Goal: Information Seeking & Learning: Learn about a topic

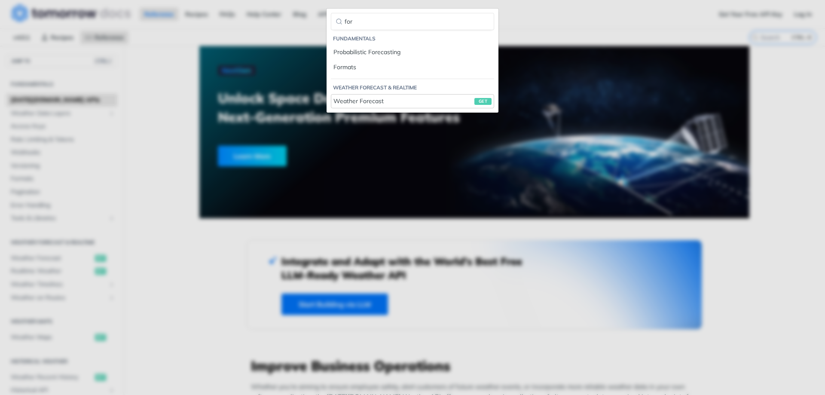
type input "for"
click at [379, 102] on div "Weather Forecast get" at bounding box center [412, 101] width 158 height 9
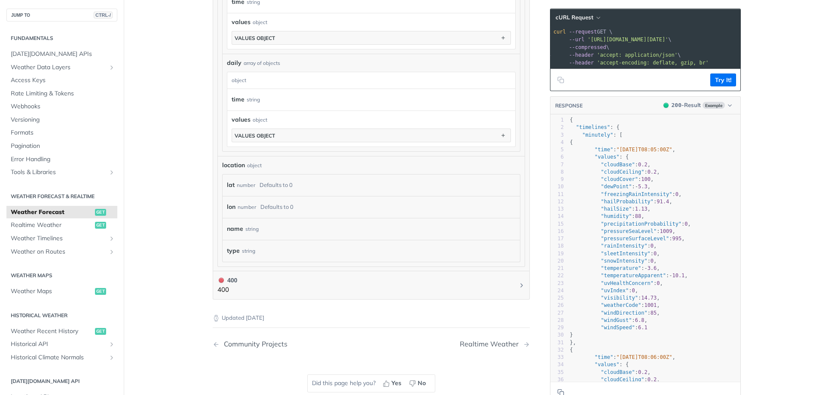
scroll to position [0, 0]
click at [613, 175] on span ""cloudCeiling"" at bounding box center [621, 172] width 43 height 6
type textarea ""cloudCeiling": 0.2,"
click at [613, 175] on span ""cloudCeiling"" at bounding box center [621, 172] width 43 height 6
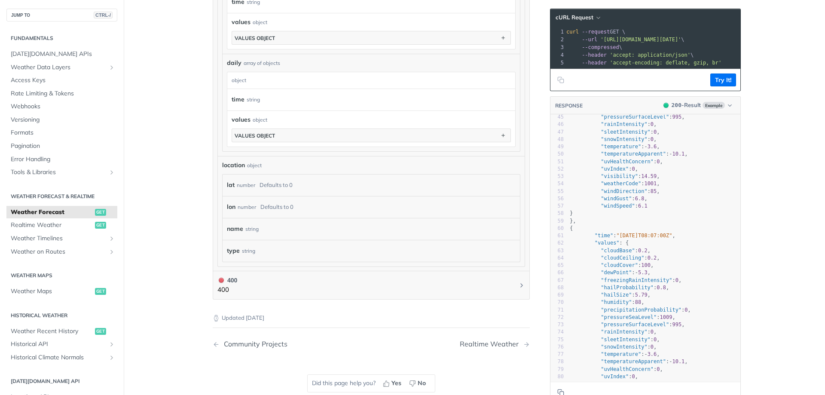
scroll to position [0, 0]
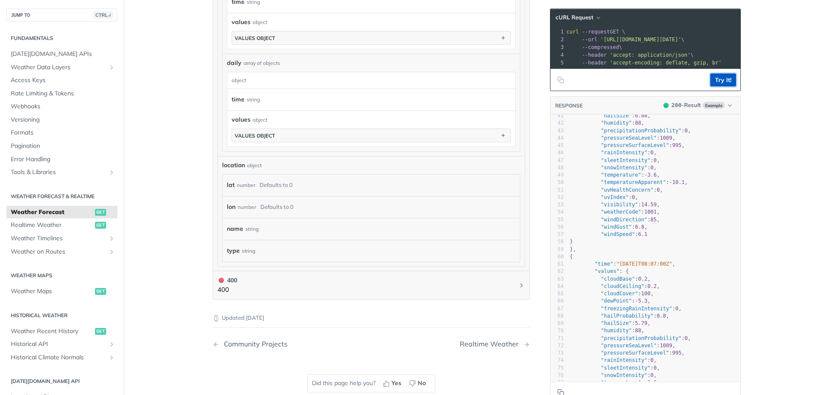
click at [716, 85] on button "Try It!" at bounding box center [723, 79] width 26 height 13
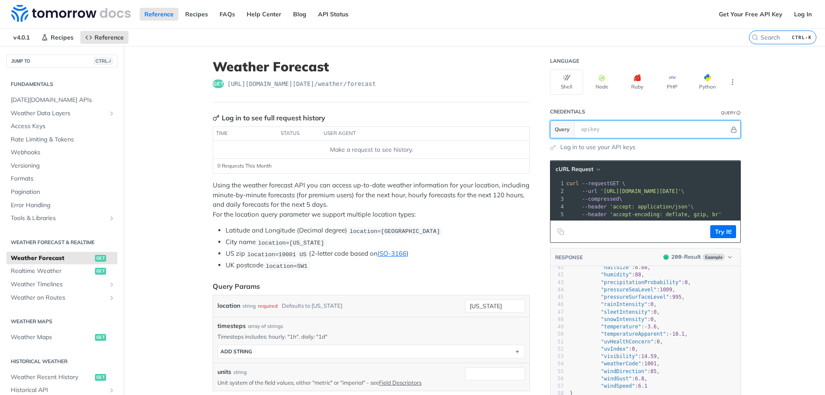
click at [614, 131] on input "text" at bounding box center [652, 129] width 152 height 17
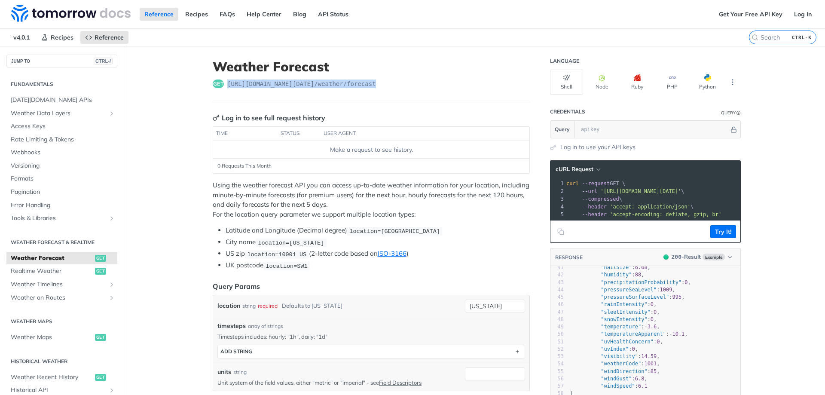
drag, startPoint x: 224, startPoint y: 84, endPoint x: 366, endPoint y: 85, distance: 141.7
click at [366, 85] on span "https://api.tomorrow.io/v4 /weather/forecast" at bounding box center [301, 83] width 149 height 9
copy span "https://api.tomorrow.io/v4 /weather/forecast"
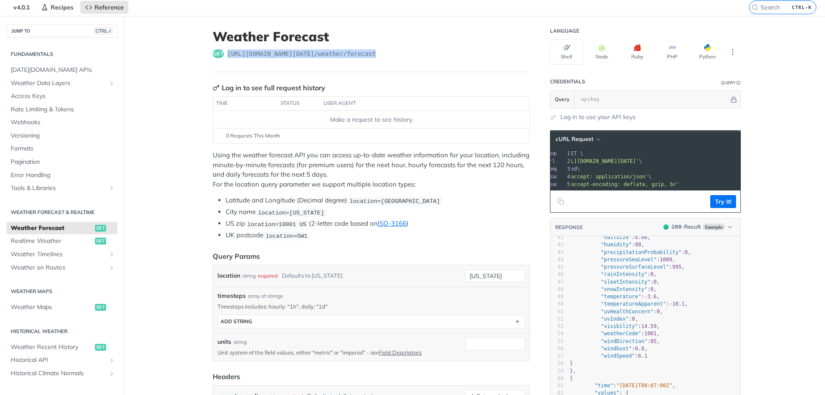
scroll to position [43, 0]
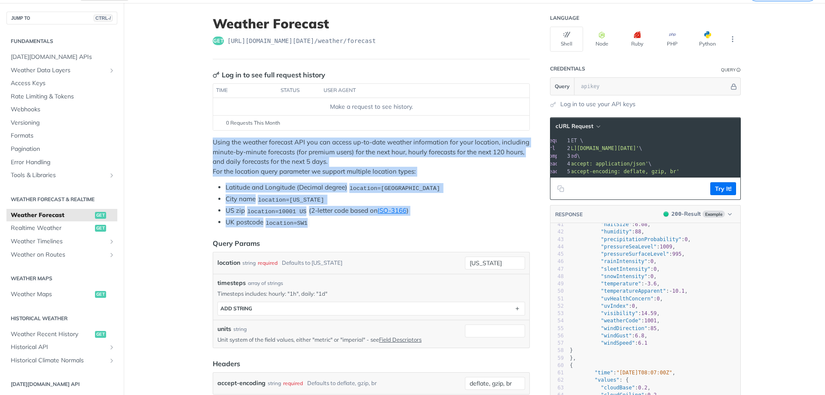
drag, startPoint x: 208, startPoint y: 142, endPoint x: 394, endPoint y: 222, distance: 202.2
copy div "Using the weather forecast API you can access up-to-date weather information fo…"
click at [436, 210] on li "US zip location=10001 US (2-letter code based on ISO-3166 )" at bounding box center [377, 211] width 304 height 10
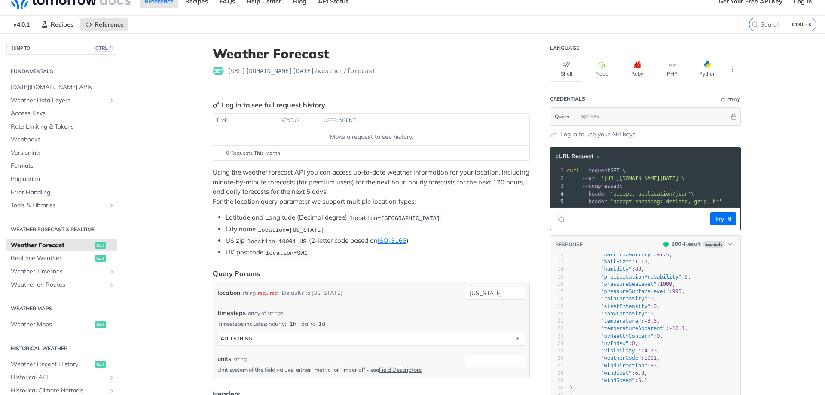
scroll to position [0, 0]
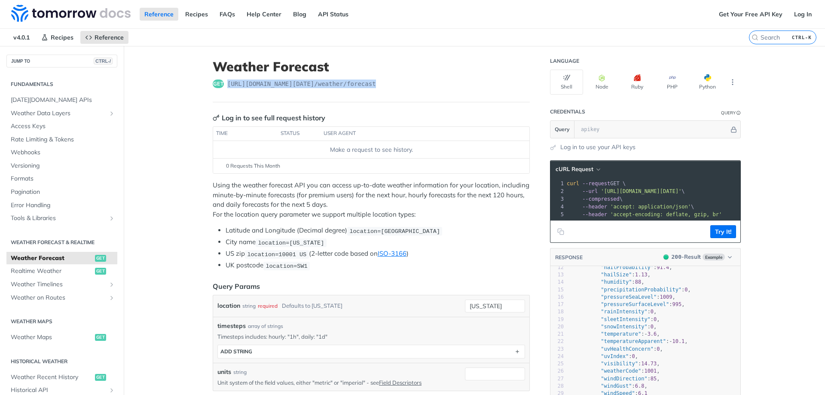
drag, startPoint x: 225, startPoint y: 84, endPoint x: 385, endPoint y: 92, distance: 160.4
click at [385, 92] on header "Weather Forecast get https://api.tomorrow.io/v4 /weather/forecast" at bounding box center [371, 80] width 317 height 43
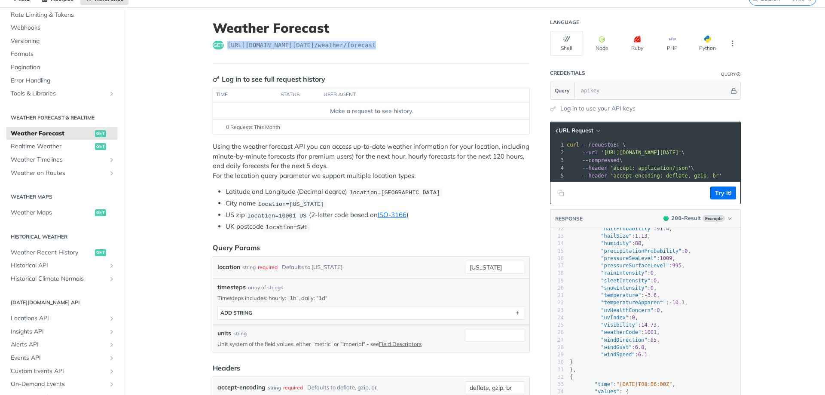
scroll to position [129, 0]
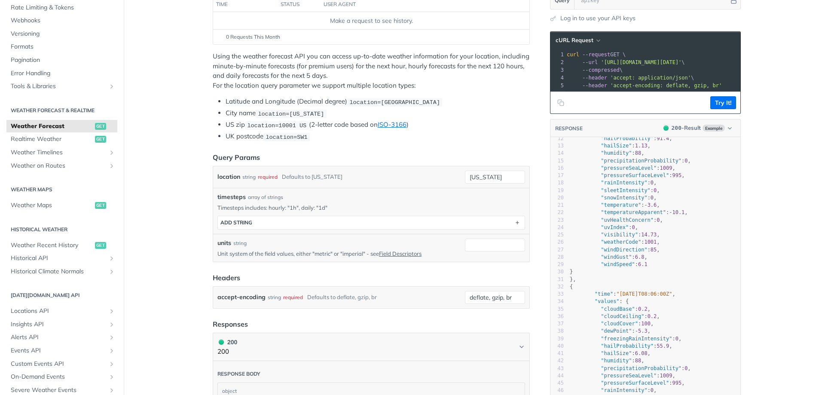
click at [307, 206] on p "Timesteps includes: hourly: "1h", daily: "1d"" at bounding box center [371, 208] width 308 height 8
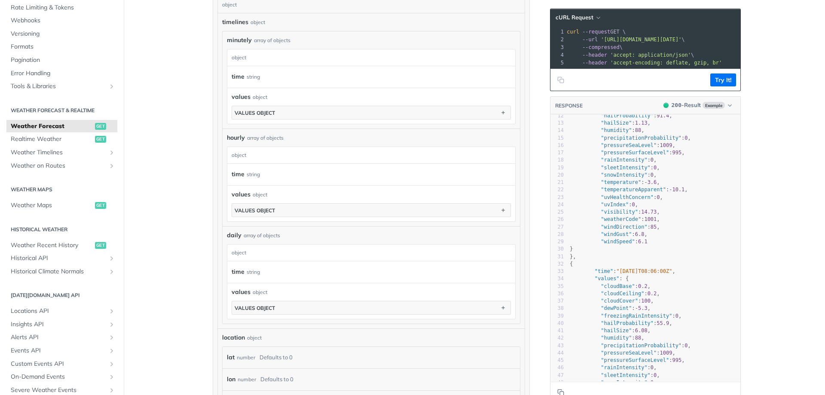
scroll to position [515, 0]
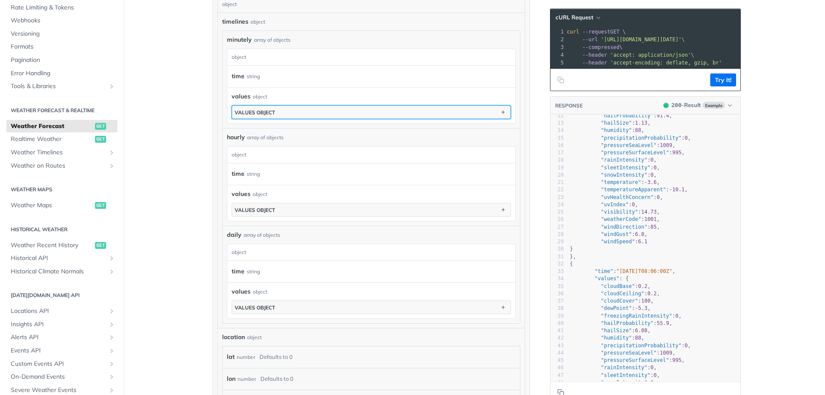
click at [336, 114] on button "values object" at bounding box center [371, 112] width 278 height 13
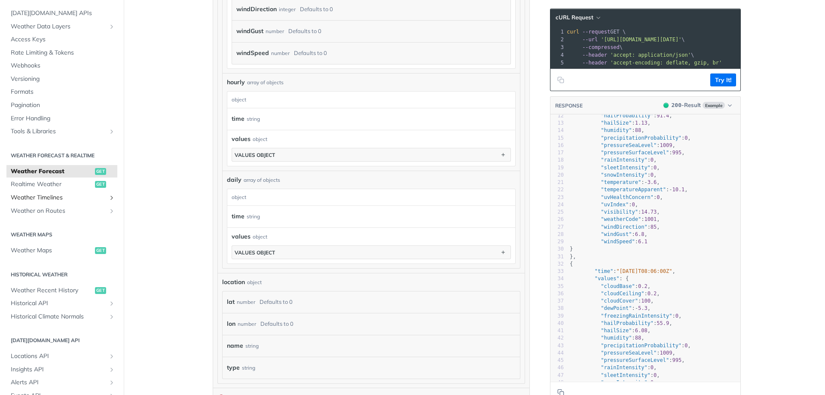
scroll to position [0, 0]
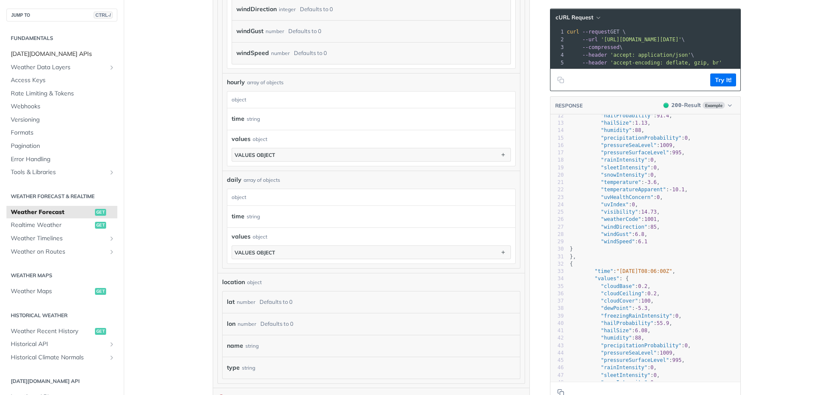
click at [50, 48] on link "[DATE][DOMAIN_NAME] APIs" at bounding box center [61, 54] width 111 height 13
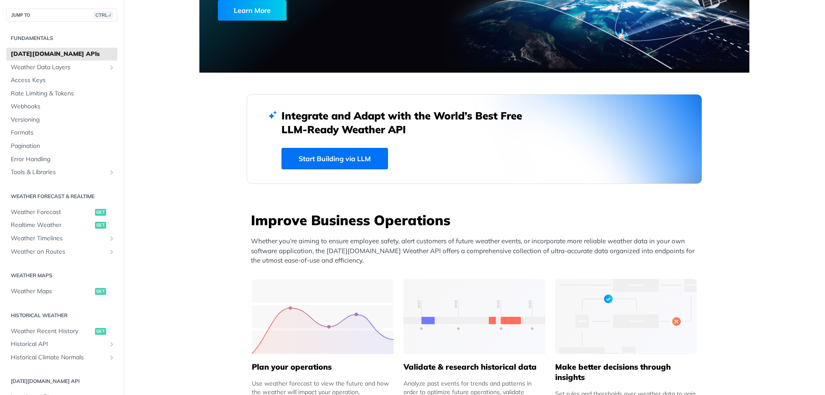
scroll to position [143, 0]
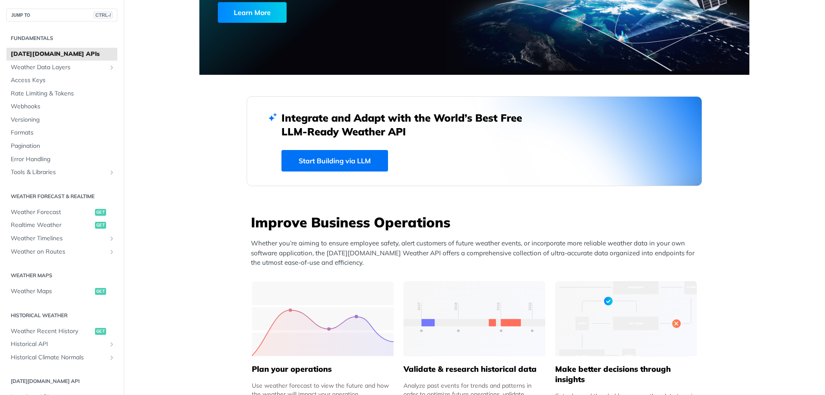
click at [67, 55] on span "[DATE][DOMAIN_NAME] APIs" at bounding box center [63, 54] width 104 height 9
click at [59, 68] on span "Weather Data Layers" at bounding box center [58, 67] width 95 height 9
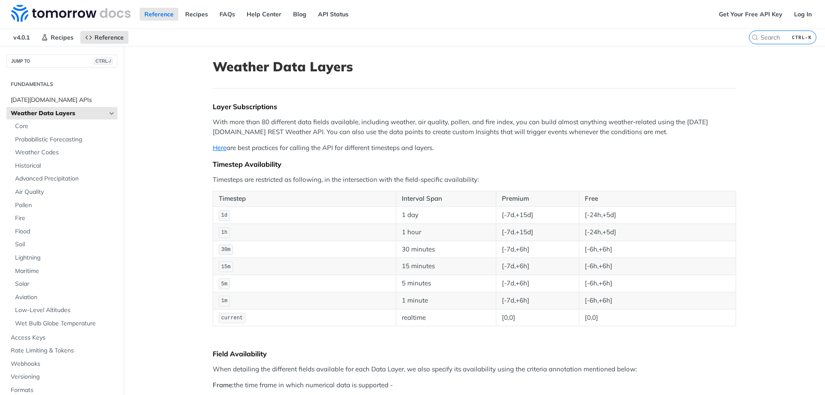
click at [48, 98] on span "[DATE][DOMAIN_NAME] APIs" at bounding box center [63, 100] width 104 height 9
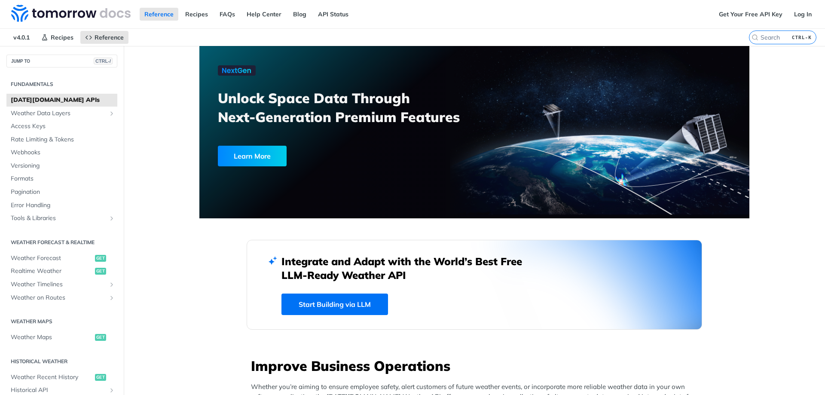
scroll to position [215, 0]
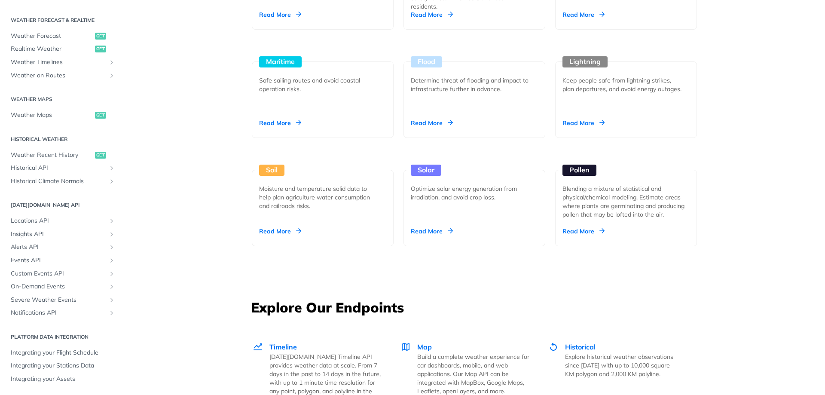
scroll to position [315, 0]
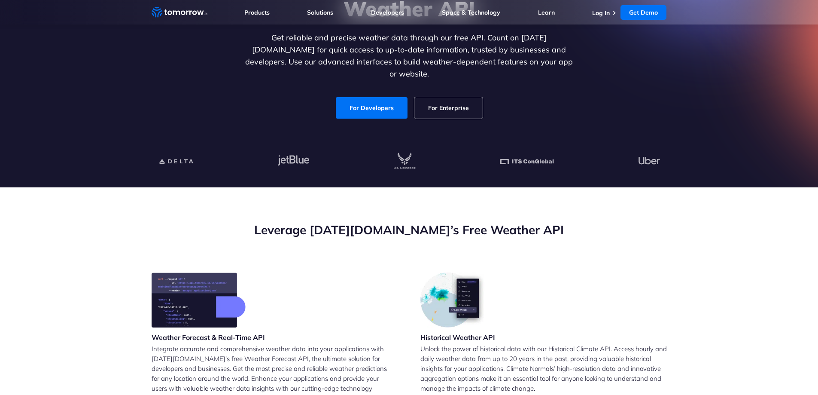
scroll to position [43, 0]
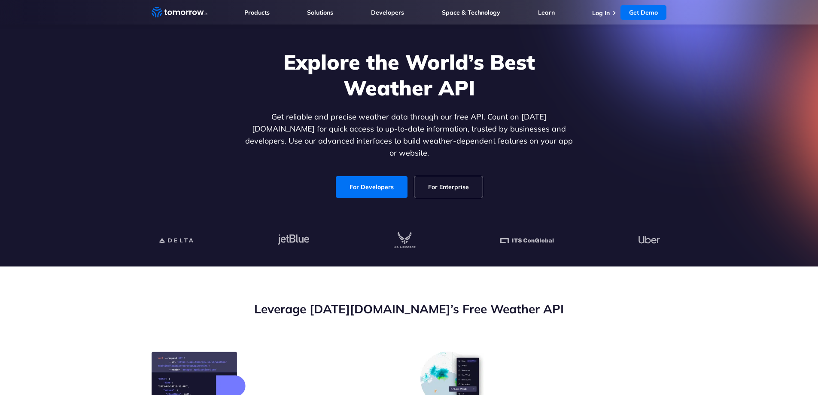
scroll to position [301, 0]
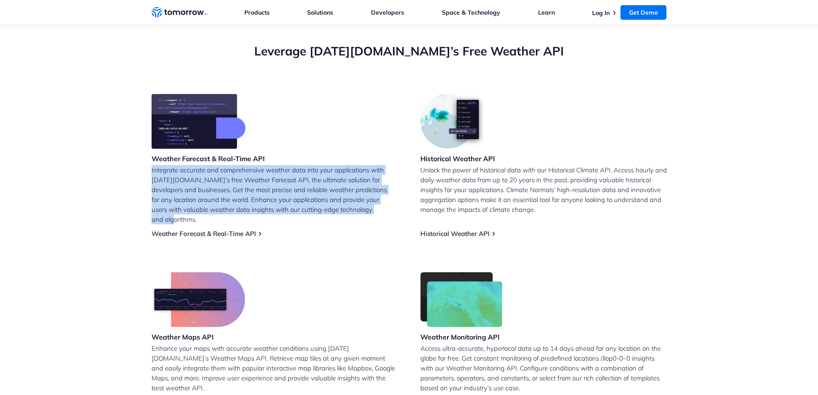
copy p "Integrate accurate and comprehensive weather data into your applications with T…"
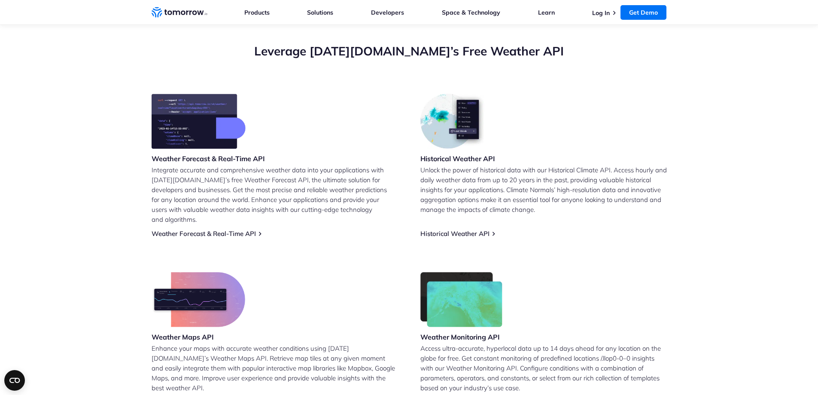
click at [216, 229] on link "Weather Forecast & Real-Time API" at bounding box center [204, 233] width 104 height 8
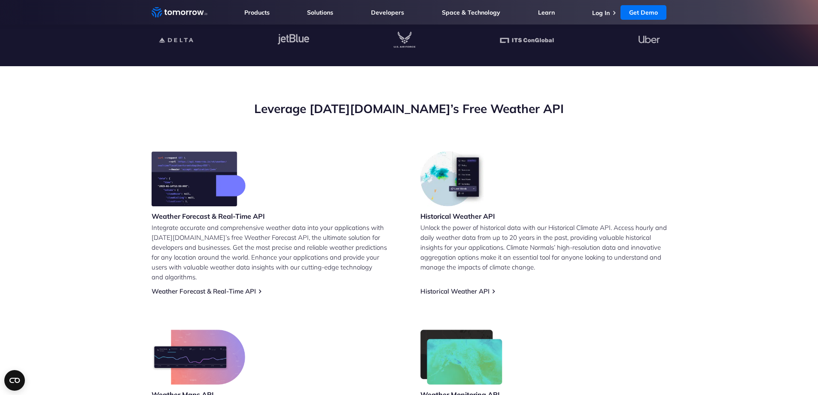
scroll to position [258, 0]
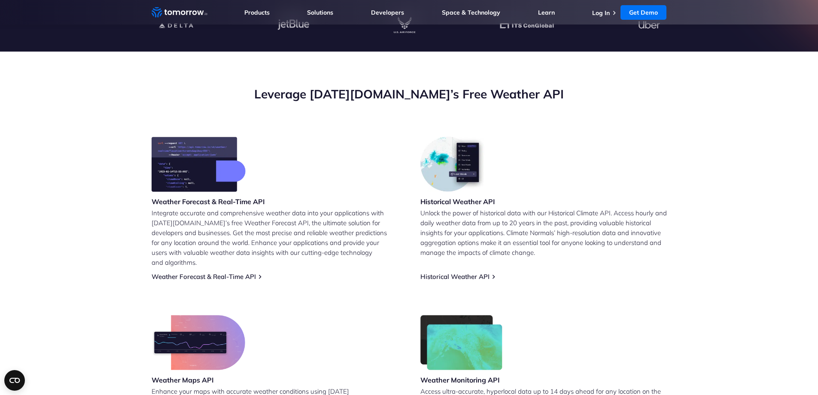
click at [259, 270] on div "Weather Forecast & Real-Time API Integrate accurate and comprehensive weather d…" at bounding box center [275, 209] width 247 height 144
click at [248, 261] on div "Weather Forecast & Real-Time API Integrate accurate and comprehensive weather d…" at bounding box center [275, 209] width 247 height 144
drag, startPoint x: 248, startPoint y: 261, endPoint x: 248, endPoint y: 269, distance: 7.7
click at [248, 263] on div "Weather Forecast & Real-Time API Integrate accurate and comprehensive weather d…" at bounding box center [275, 209] width 247 height 144
click at [248, 272] on link "Weather Forecast & Real-Time API" at bounding box center [204, 276] width 104 height 8
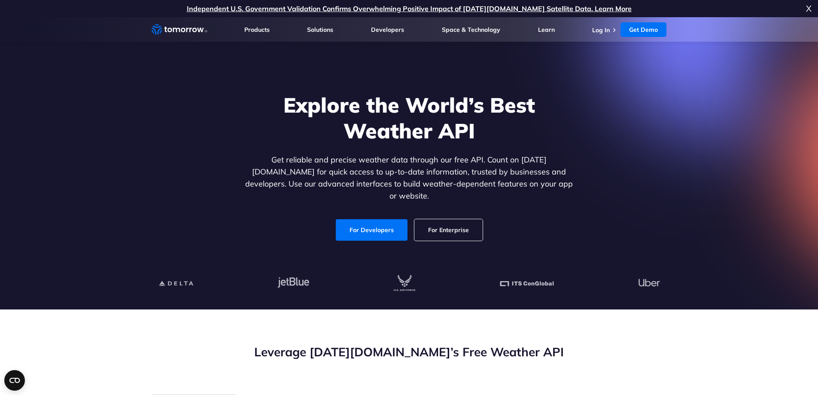
click at [601, 32] on link "Log In" at bounding box center [601, 30] width 18 height 8
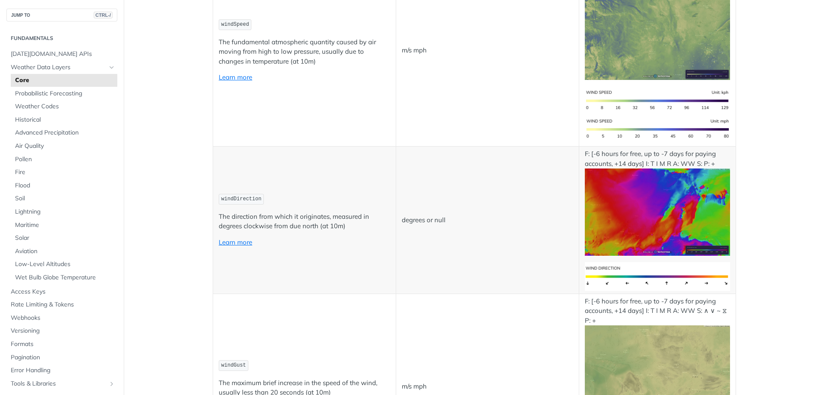
scroll to position [945, 0]
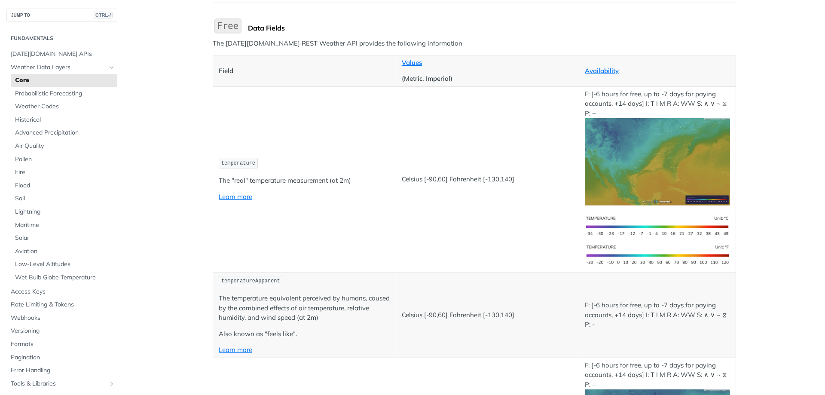
scroll to position [86, 0]
click at [231, 167] on code "temperature" at bounding box center [238, 162] width 39 height 11
click at [234, 164] on span "temperature" at bounding box center [238, 163] width 34 height 6
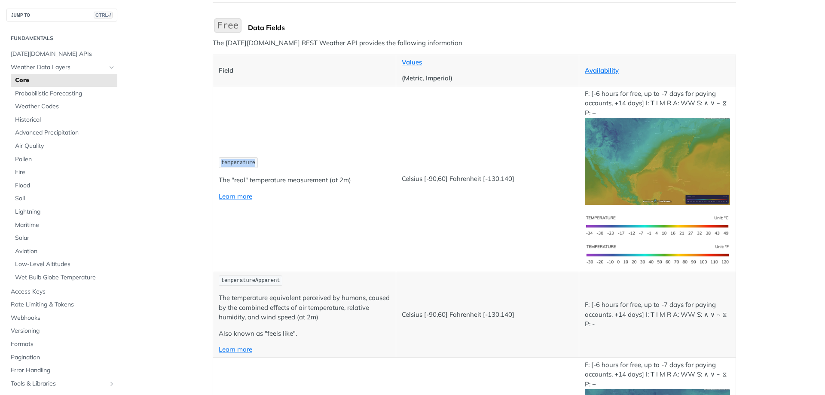
click at [234, 164] on span "temperature" at bounding box center [238, 163] width 34 height 6
